Goal: Information Seeking & Learning: Learn about a topic

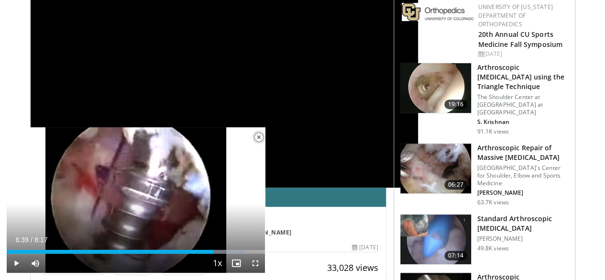
scroll to position [150, 0]
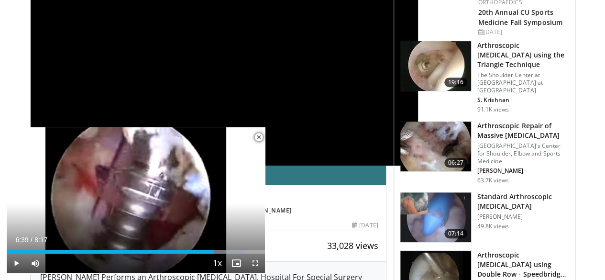
click at [445, 192] on img at bounding box center [435, 217] width 71 height 50
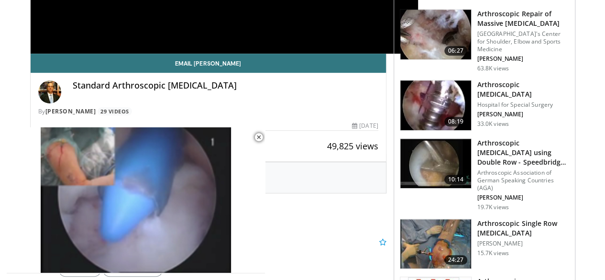
scroll to position [287, 0]
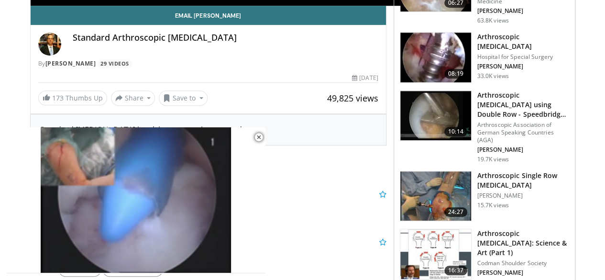
click at [444, 229] on img at bounding box center [435, 254] width 71 height 50
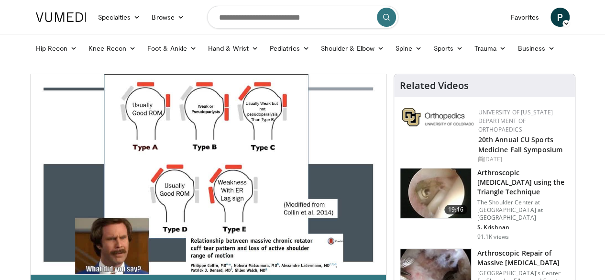
scroll to position [48, 0]
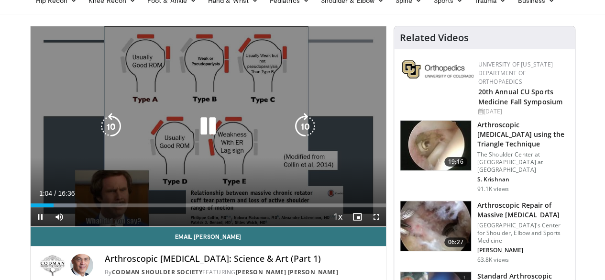
click at [202, 139] on icon "Video Player" at bounding box center [208, 126] width 27 height 27
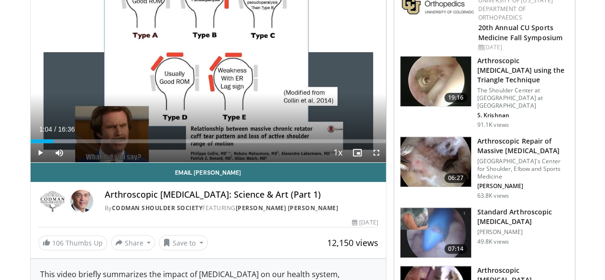
scroll to position [64, 0]
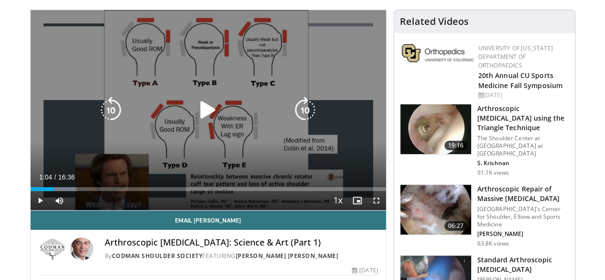
click at [206, 121] on icon "Video Player" at bounding box center [208, 110] width 27 height 27
click at [133, 191] on div "05:35" at bounding box center [89, 189] width 116 height 4
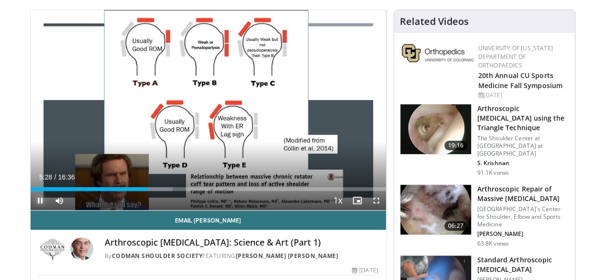
click at [31, 210] on span "Video Player" at bounding box center [40, 200] width 19 height 19
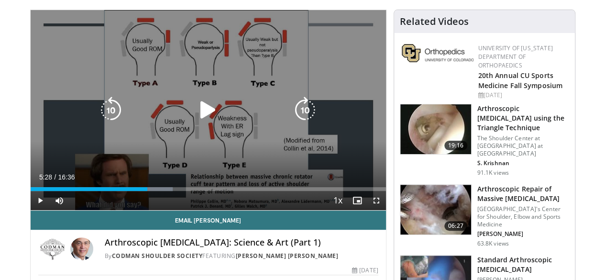
click at [198, 117] on icon "Video Player" at bounding box center [208, 110] width 27 height 27
click at [208, 122] on icon "Video Player" at bounding box center [208, 110] width 27 height 27
click at [199, 120] on icon "Video Player" at bounding box center [208, 110] width 27 height 27
click at [201, 119] on icon "Video Player" at bounding box center [208, 110] width 27 height 27
click at [202, 111] on icon "Video Player" at bounding box center [208, 110] width 27 height 27
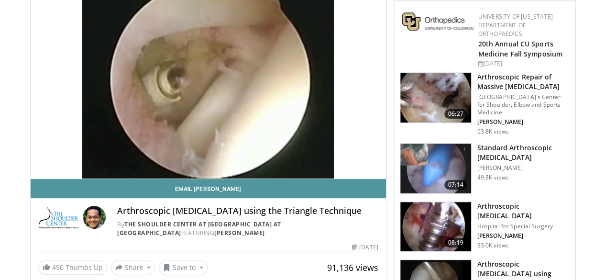
scroll to position [48, 0]
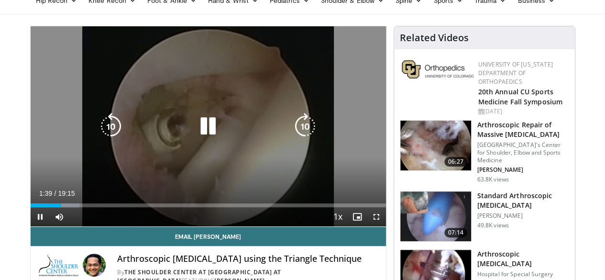
click at [195, 140] on icon "Video Player" at bounding box center [208, 126] width 27 height 27
click at [197, 134] on icon "Video Player" at bounding box center [208, 126] width 27 height 27
click at [206, 140] on icon "Video Player" at bounding box center [208, 126] width 27 height 27
click at [198, 137] on icon "Video Player" at bounding box center [208, 126] width 27 height 27
click at [206, 136] on icon "Video Player" at bounding box center [208, 126] width 27 height 27
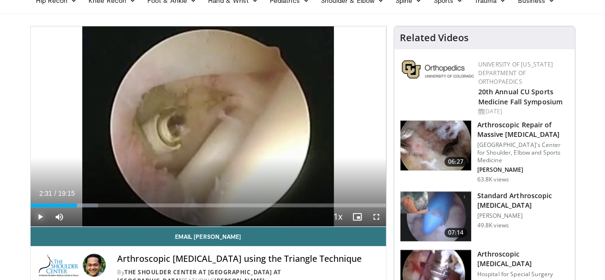
click at [31, 226] on span "Video Player" at bounding box center [40, 216] width 19 height 19
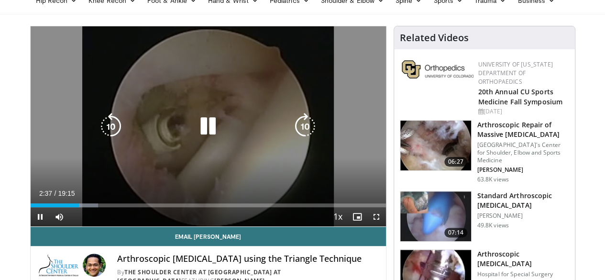
click at [197, 139] on icon "Video Player" at bounding box center [208, 126] width 27 height 27
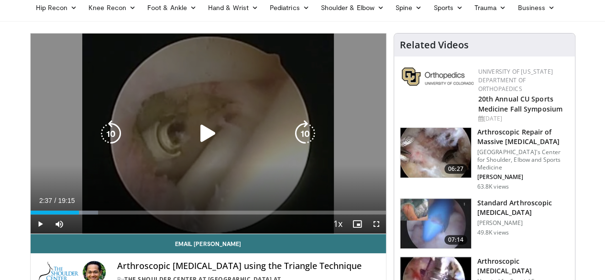
scroll to position [0, 0]
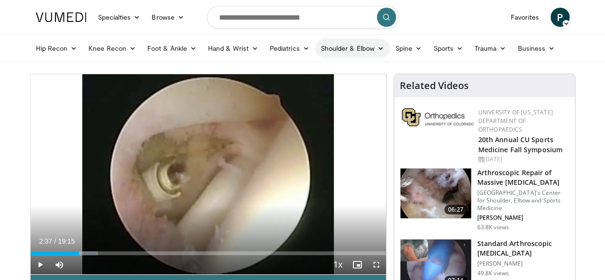
click at [315, 47] on link "Shoulder & Elbow" at bounding box center [352, 48] width 75 height 19
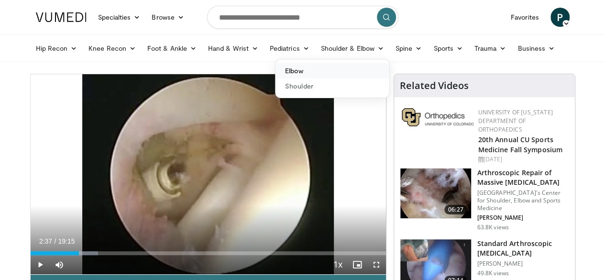
click at [297, 68] on link "Elbow" at bounding box center [333, 70] width 114 height 15
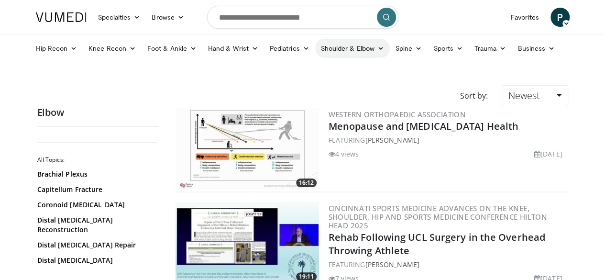
click at [320, 46] on link "Shoulder & Elbow" at bounding box center [352, 48] width 75 height 19
click at [299, 88] on link "Shoulder" at bounding box center [333, 85] width 114 height 15
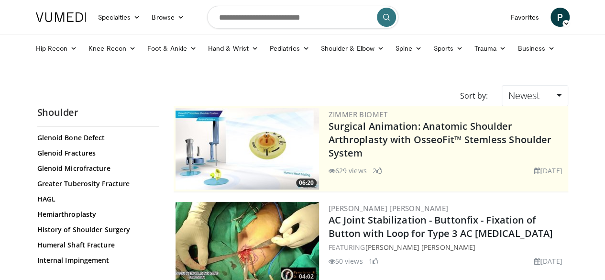
scroll to position [526, 0]
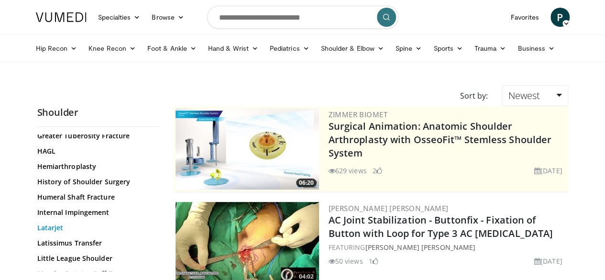
click at [37, 223] on link "Latarjet" at bounding box center [95, 228] width 117 height 10
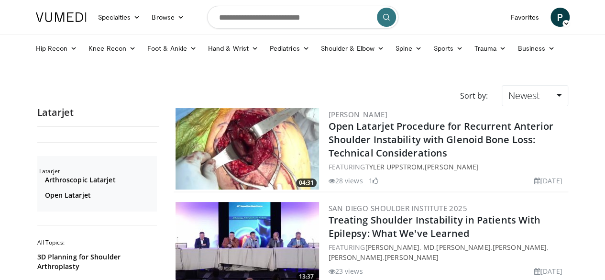
click at [248, 157] on img at bounding box center [248, 148] width 144 height 81
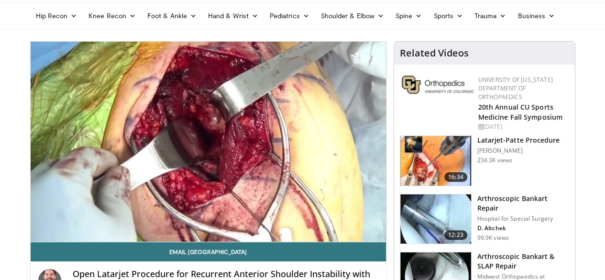
scroll to position [48, 0]
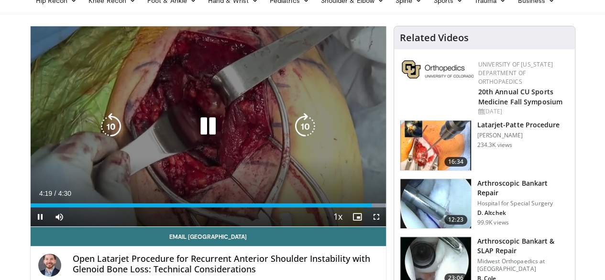
click at [205, 136] on icon "Video Player" at bounding box center [208, 126] width 27 height 27
click at [203, 140] on icon "Video Player" at bounding box center [208, 126] width 27 height 27
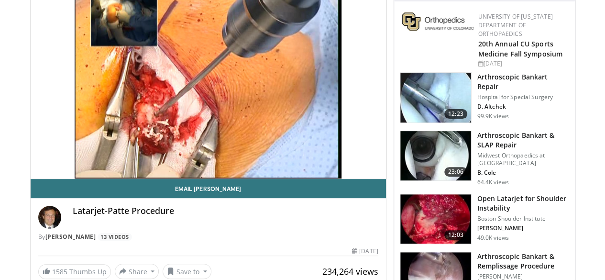
scroll to position [48, 0]
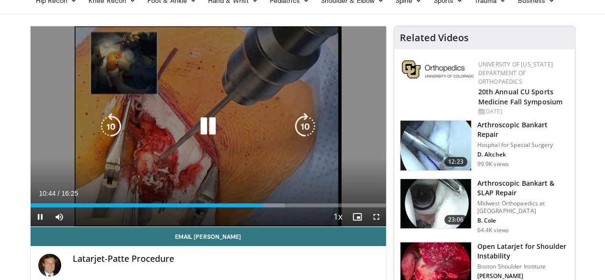
click at [203, 129] on icon "Video Player" at bounding box center [208, 126] width 27 height 27
click at [195, 138] on icon "Video Player" at bounding box center [208, 126] width 27 height 27
click at [206, 137] on icon "Video Player" at bounding box center [208, 126] width 27 height 27
click at [195, 138] on icon "Video Player" at bounding box center [208, 126] width 27 height 27
click at [199, 135] on icon "Video Player" at bounding box center [208, 126] width 27 height 27
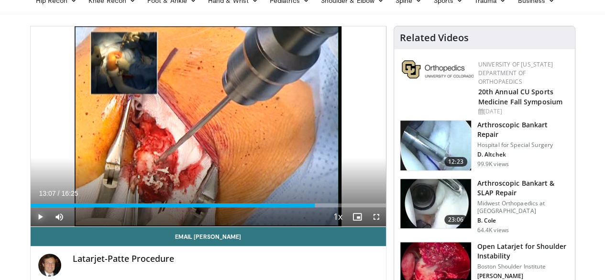
click at [31, 226] on span "Video Player" at bounding box center [40, 216] width 19 height 19
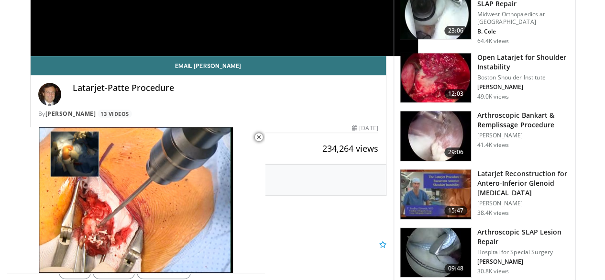
scroll to position [239, 0]
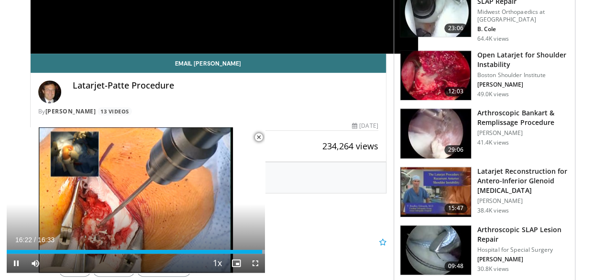
click at [259, 138] on span "Video Player" at bounding box center [258, 137] width 19 height 19
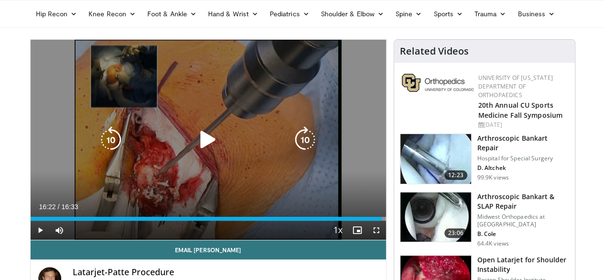
scroll to position [48, 0]
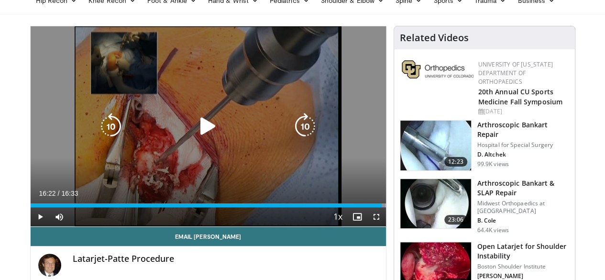
click at [204, 131] on icon "Video Player" at bounding box center [208, 126] width 27 height 27
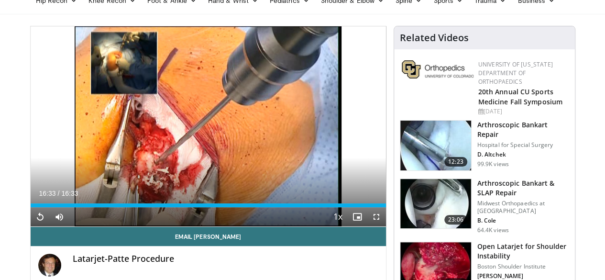
scroll to position [96, 0]
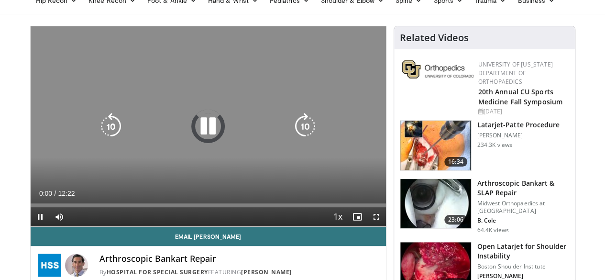
scroll to position [96, 0]
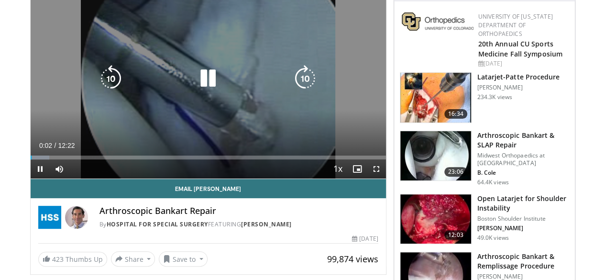
click at [197, 88] on icon "Video Player" at bounding box center [208, 78] width 27 height 27
